Goal: Information Seeking & Learning: Find specific page/section

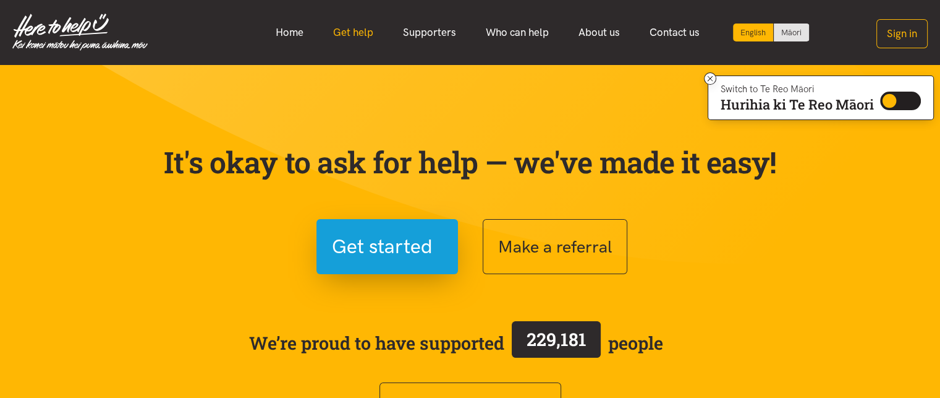
click at [365, 34] on link "Get help" at bounding box center [353, 32] width 70 height 27
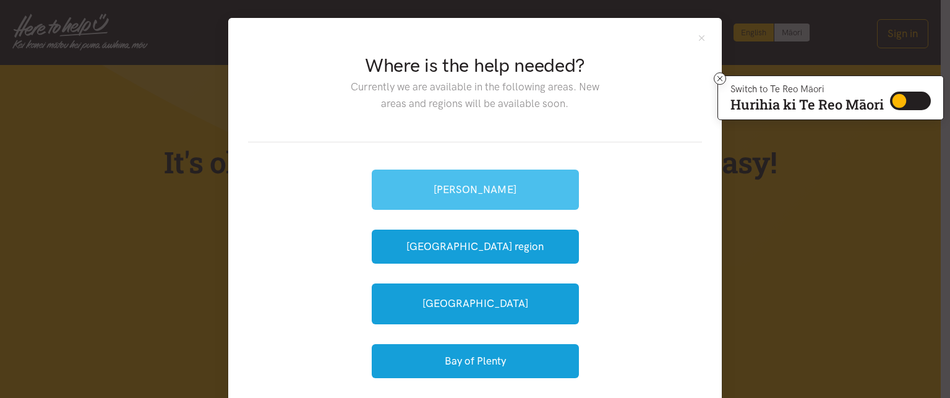
click at [431, 185] on link "[PERSON_NAME]" at bounding box center [475, 189] width 207 height 40
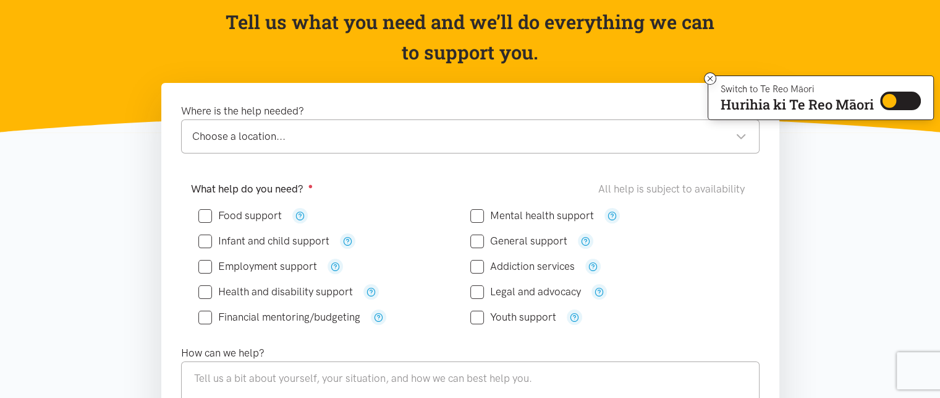
scroll to position [125, 0]
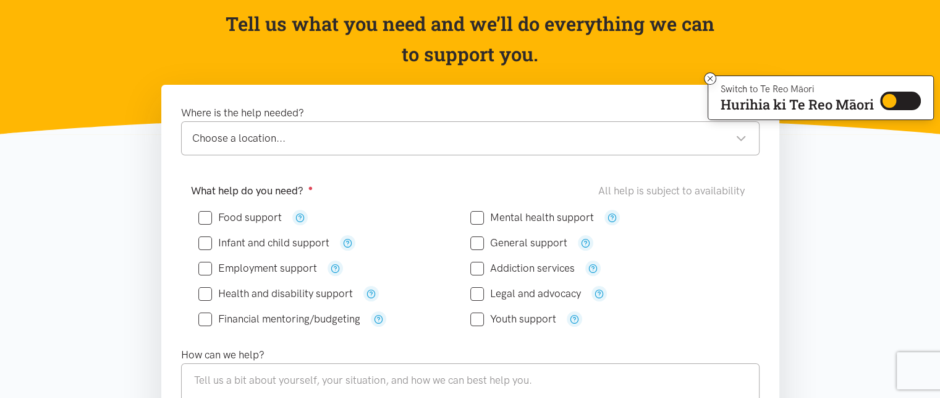
click at [741, 145] on div "Choose a location..." at bounding box center [469, 138] width 555 height 17
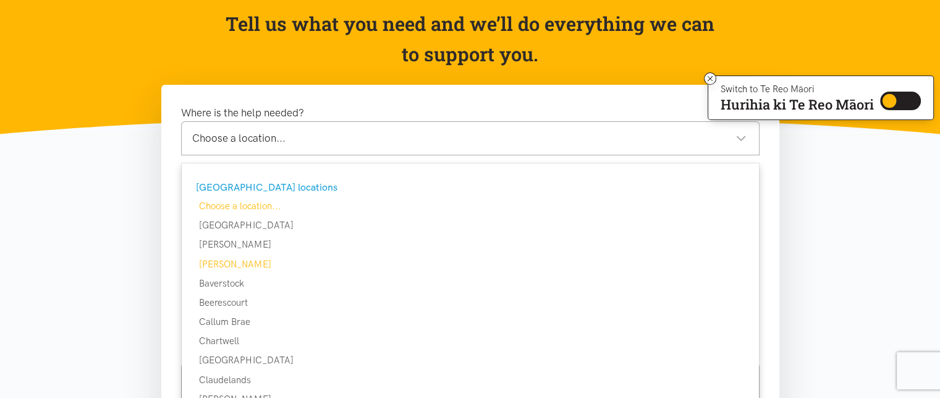
drag, startPoint x: 741, startPoint y: 145, endPoint x: 383, endPoint y: 261, distance: 375.6
click at [383, 155] on div "Choose a location... Choose a location... [PERSON_NAME] locations Choose a loca…" at bounding box center [470, 138] width 579 height 34
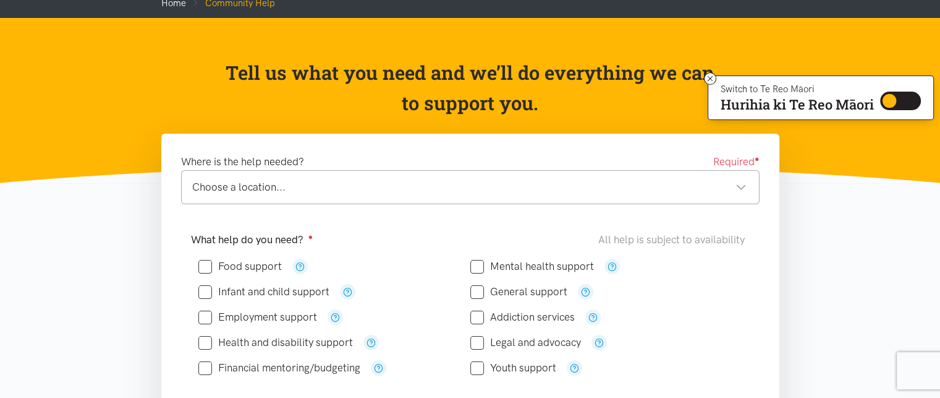
scroll to position [76, 0]
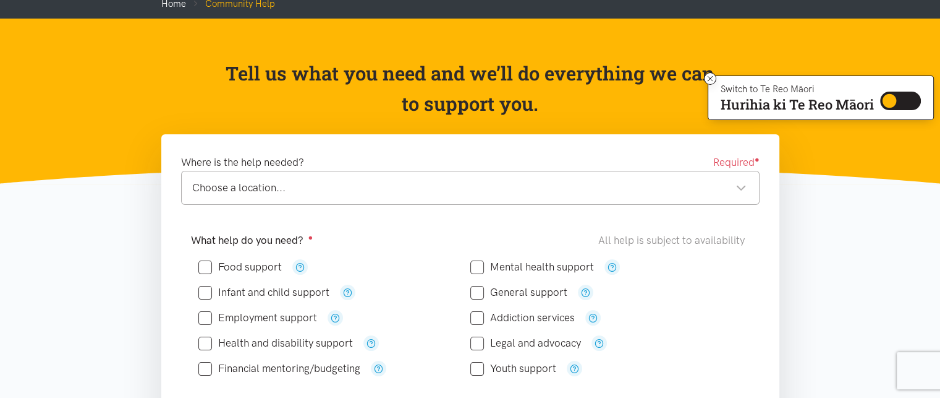
click at [734, 186] on div "Choose a location..." at bounding box center [469, 187] width 555 height 17
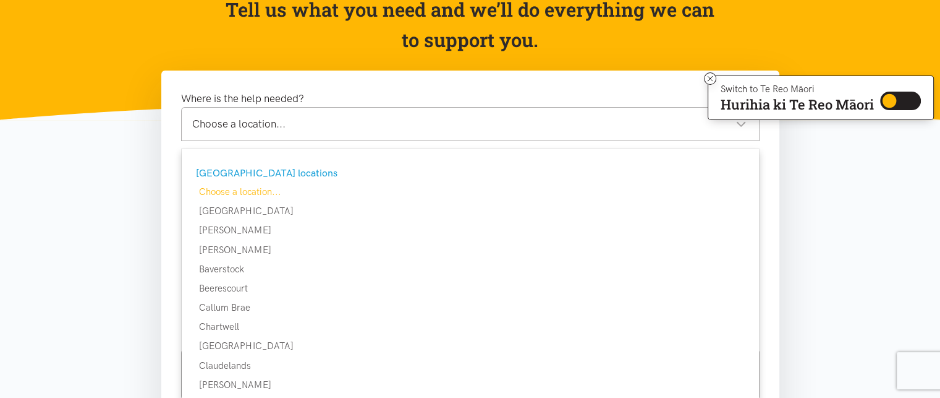
scroll to position [0, 0]
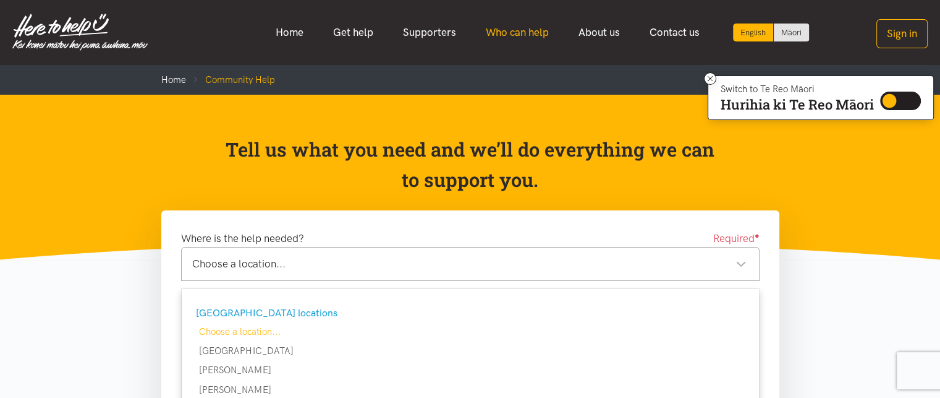
click at [530, 35] on link "Who can help" at bounding box center [517, 32] width 93 height 27
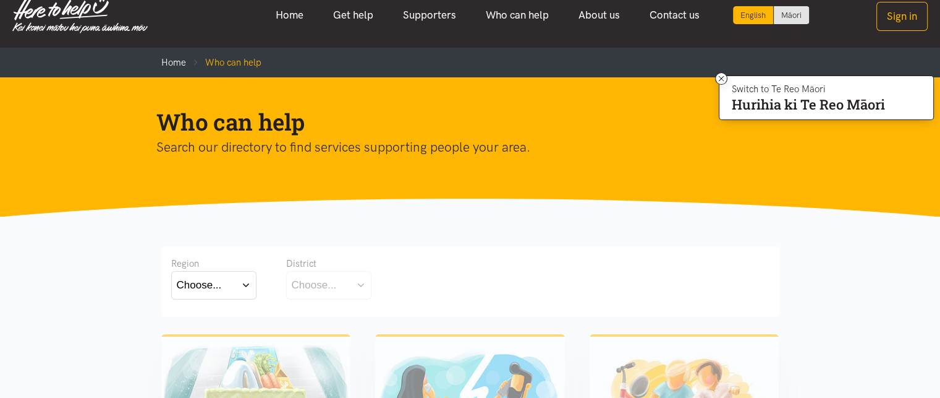
scroll to position [17, 0]
click at [249, 289] on button "Choose..." at bounding box center [213, 285] width 85 height 28
click at [225, 340] on div "Waikato" at bounding box center [214, 338] width 74 height 15
click at [210, 336] on label "Waikato" at bounding box center [214, 338] width 74 height 15
click at [0, 0] on input "Waikato" at bounding box center [0, 0] width 0 height 0
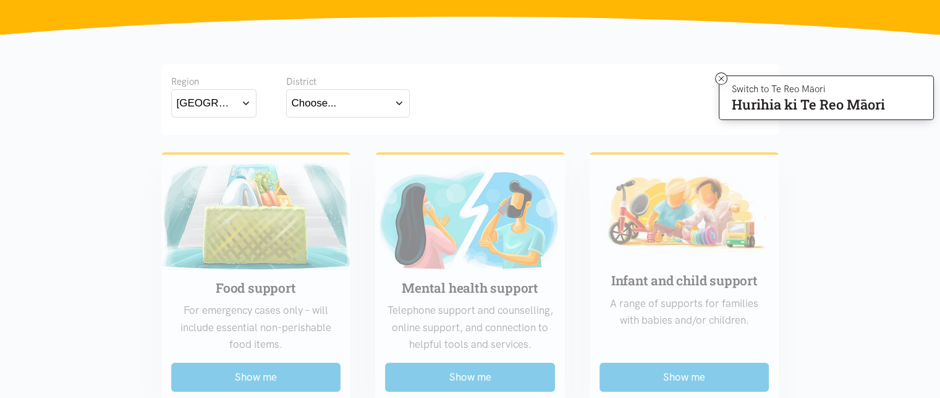
scroll to position [200, 0]
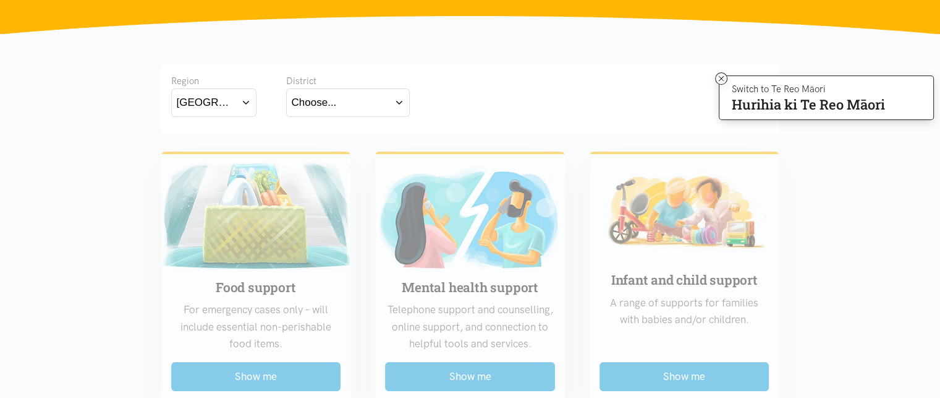
click at [397, 103] on button "Choose..." at bounding box center [348, 102] width 124 height 28
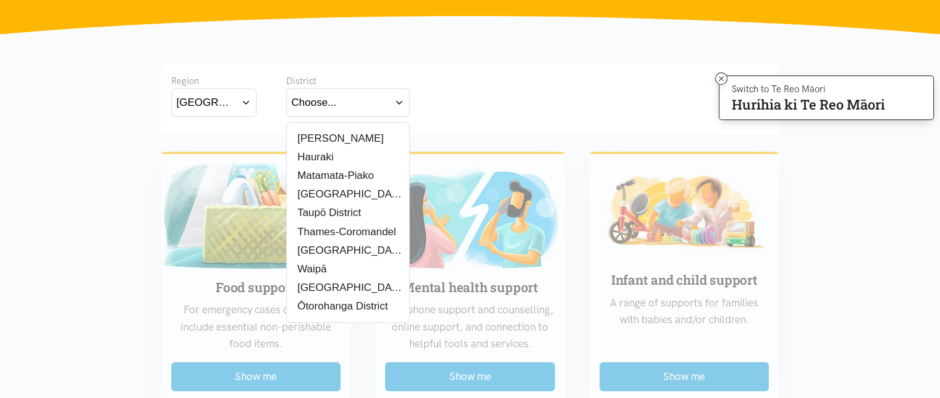
click at [354, 143] on div "[PERSON_NAME]" at bounding box center [348, 137] width 113 height 15
click at [326, 136] on label "[PERSON_NAME]" at bounding box center [338, 137] width 92 height 15
click at [0, 0] on input "[PERSON_NAME]" at bounding box center [0, 0] width 0 height 0
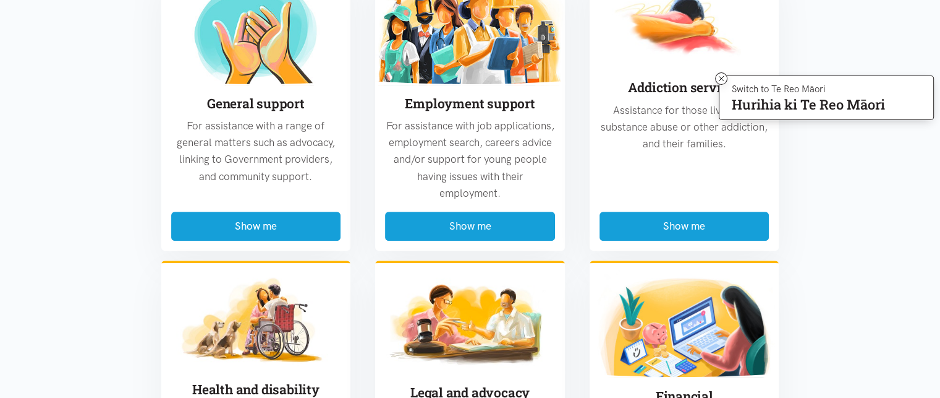
scroll to position [643, 0]
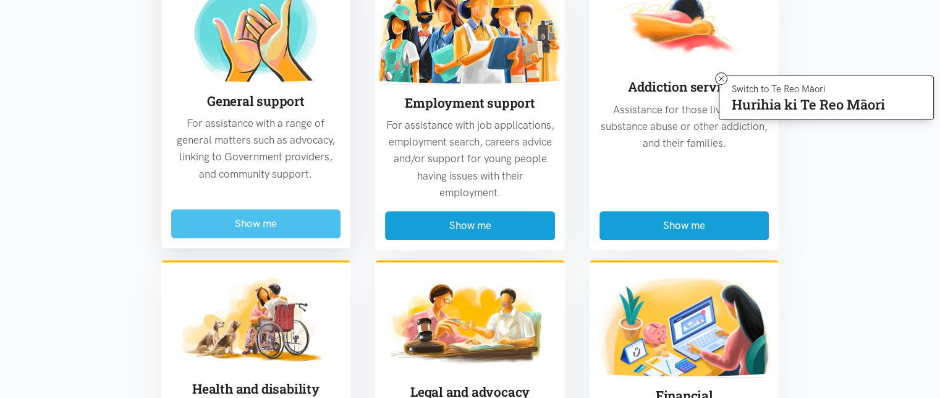
click at [257, 229] on button "Show me" at bounding box center [256, 223] width 170 height 29
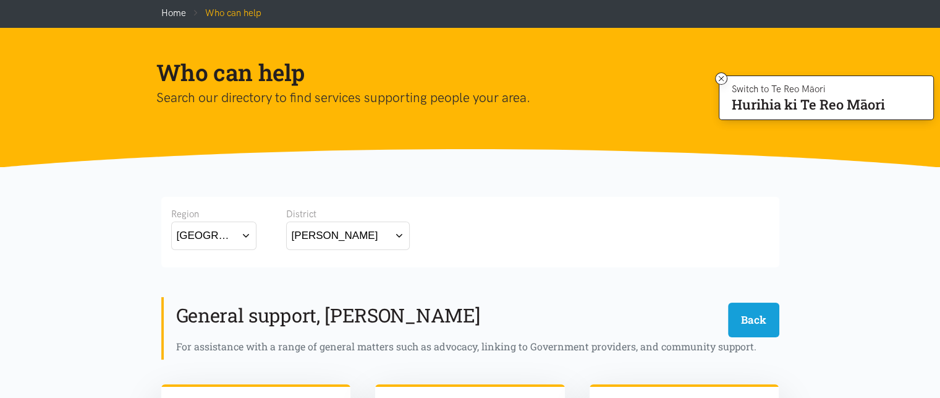
scroll to position [0, 0]
